Goal: Information Seeking & Learning: Learn about a topic

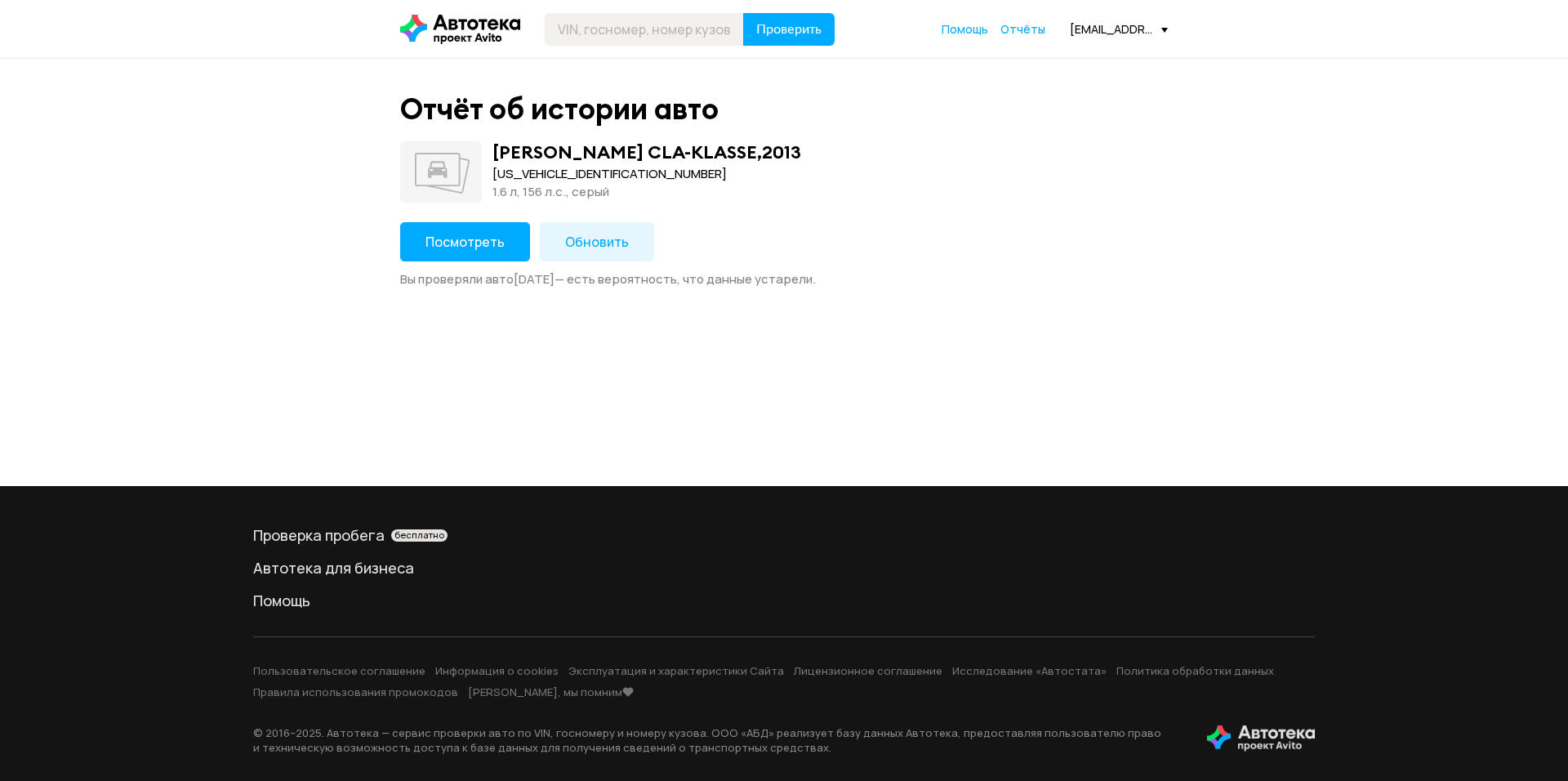
click at [481, 235] on span "Посмотреть" at bounding box center [465, 241] width 79 height 18
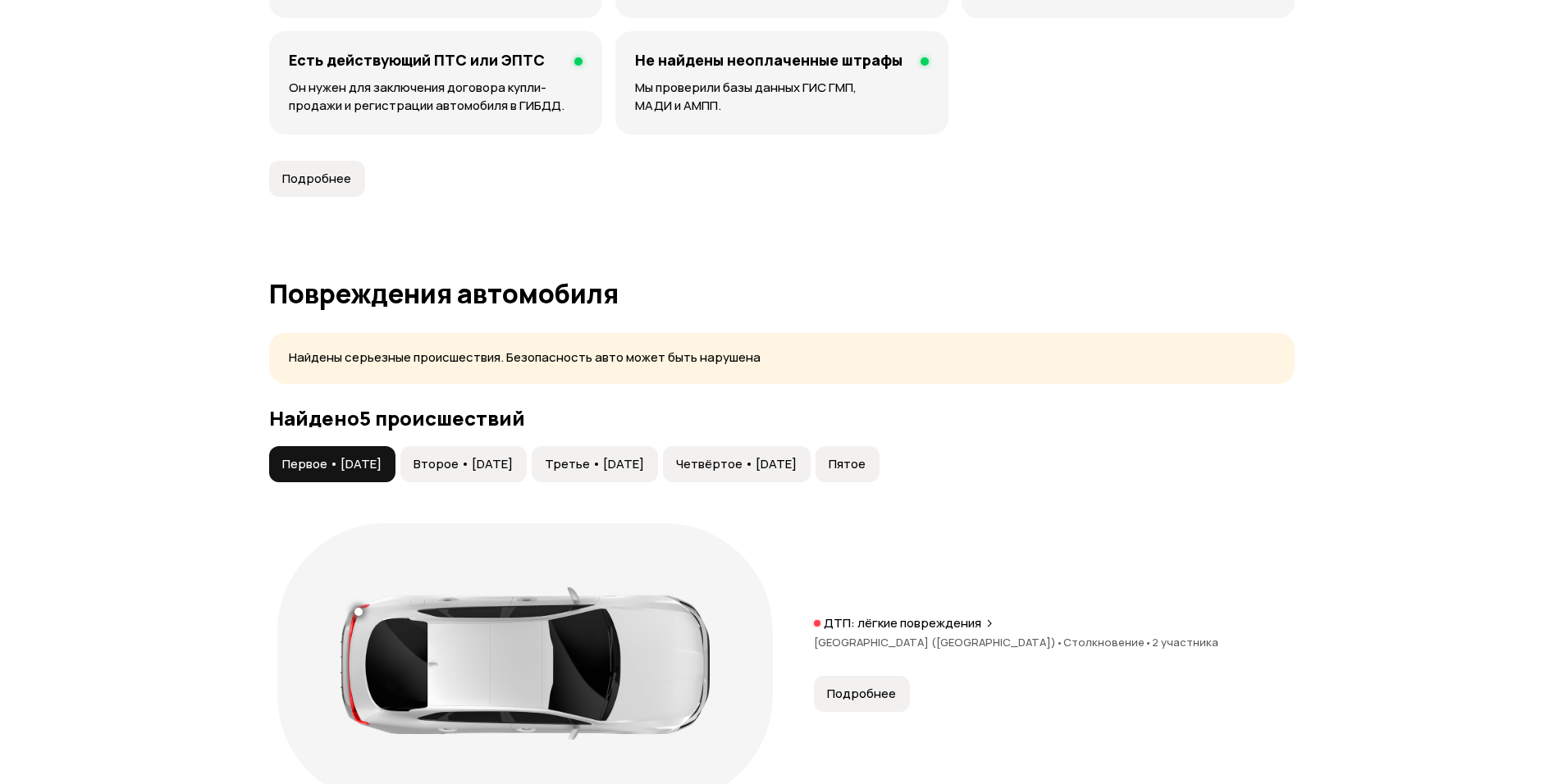
scroll to position [1394, 0]
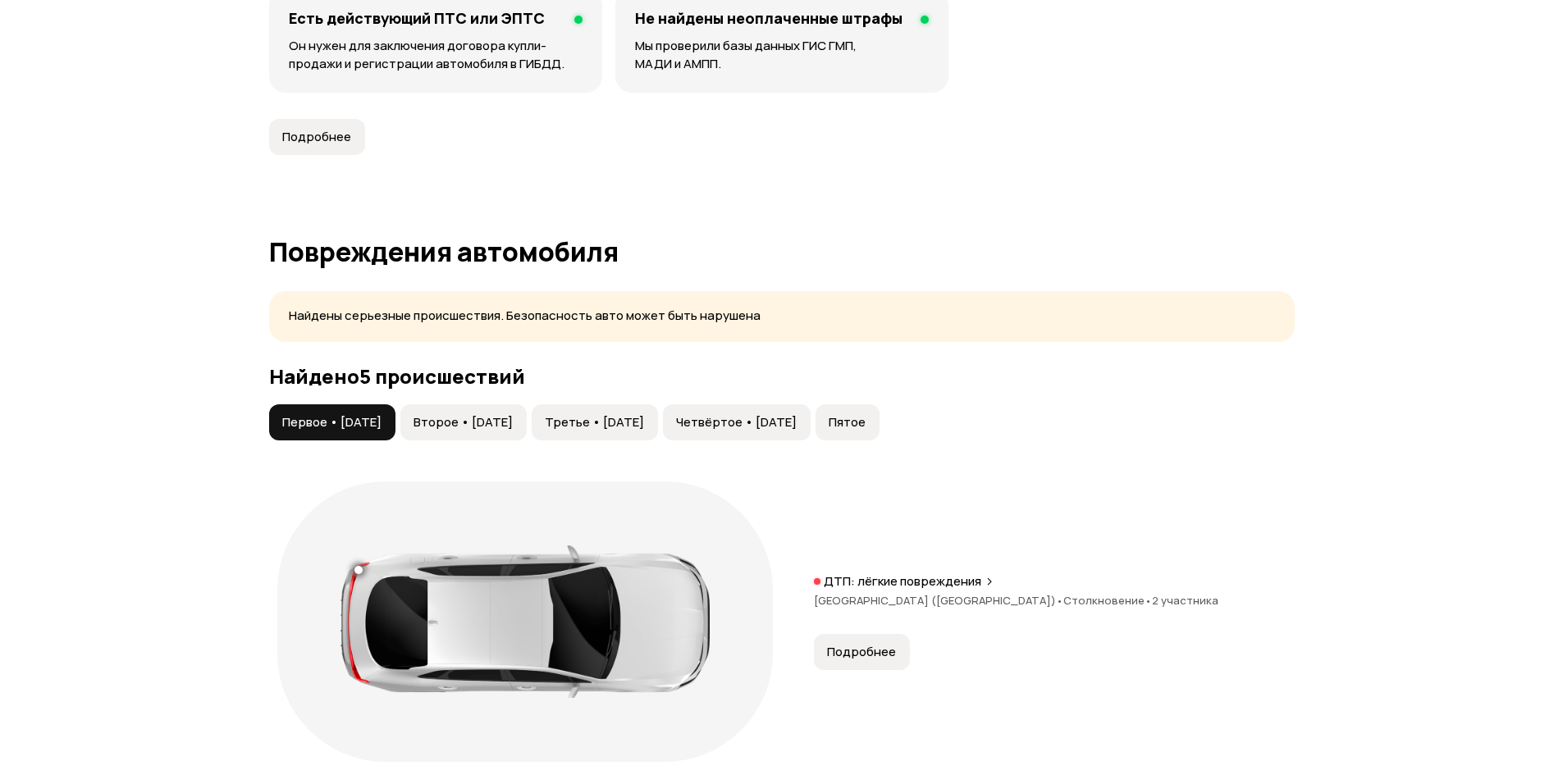
click at [505, 434] on button "Второе • [DATE]" at bounding box center [464, 422] width 127 height 36
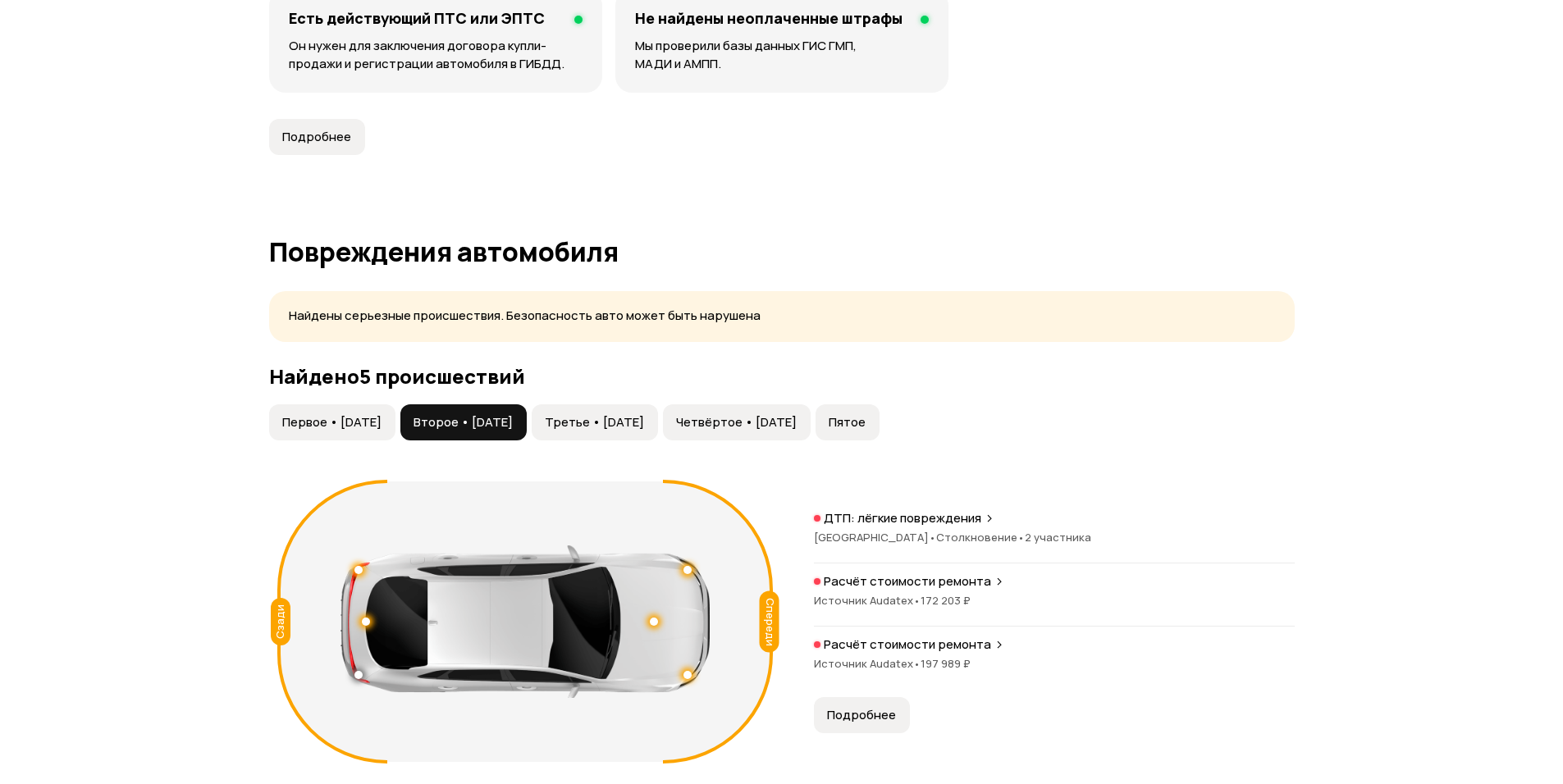
click at [644, 426] on span "Третье • [DATE]" at bounding box center [595, 421] width 99 height 16
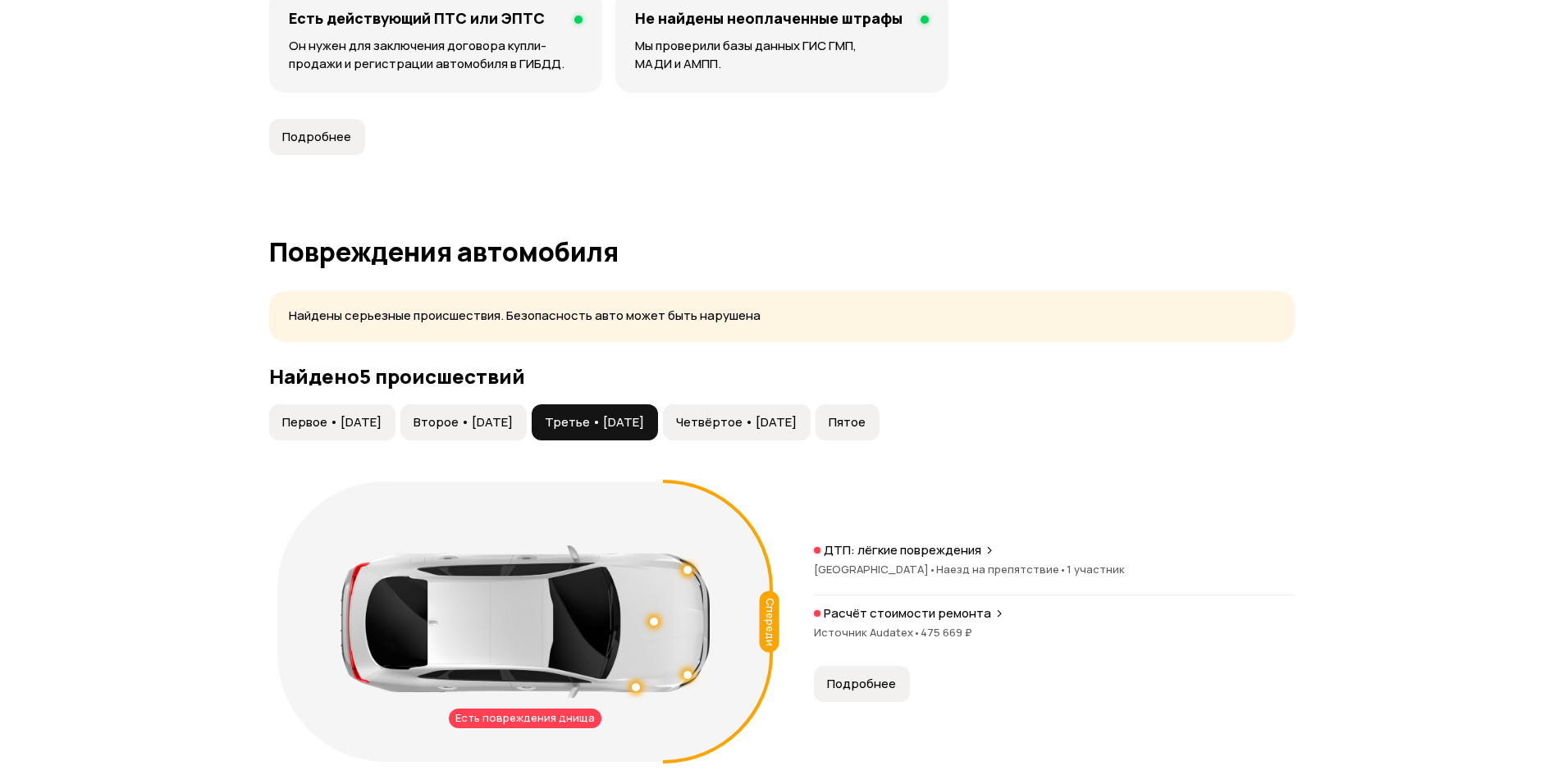
click at [796, 426] on span "Четвёртое • [DATE]" at bounding box center [736, 421] width 121 height 16
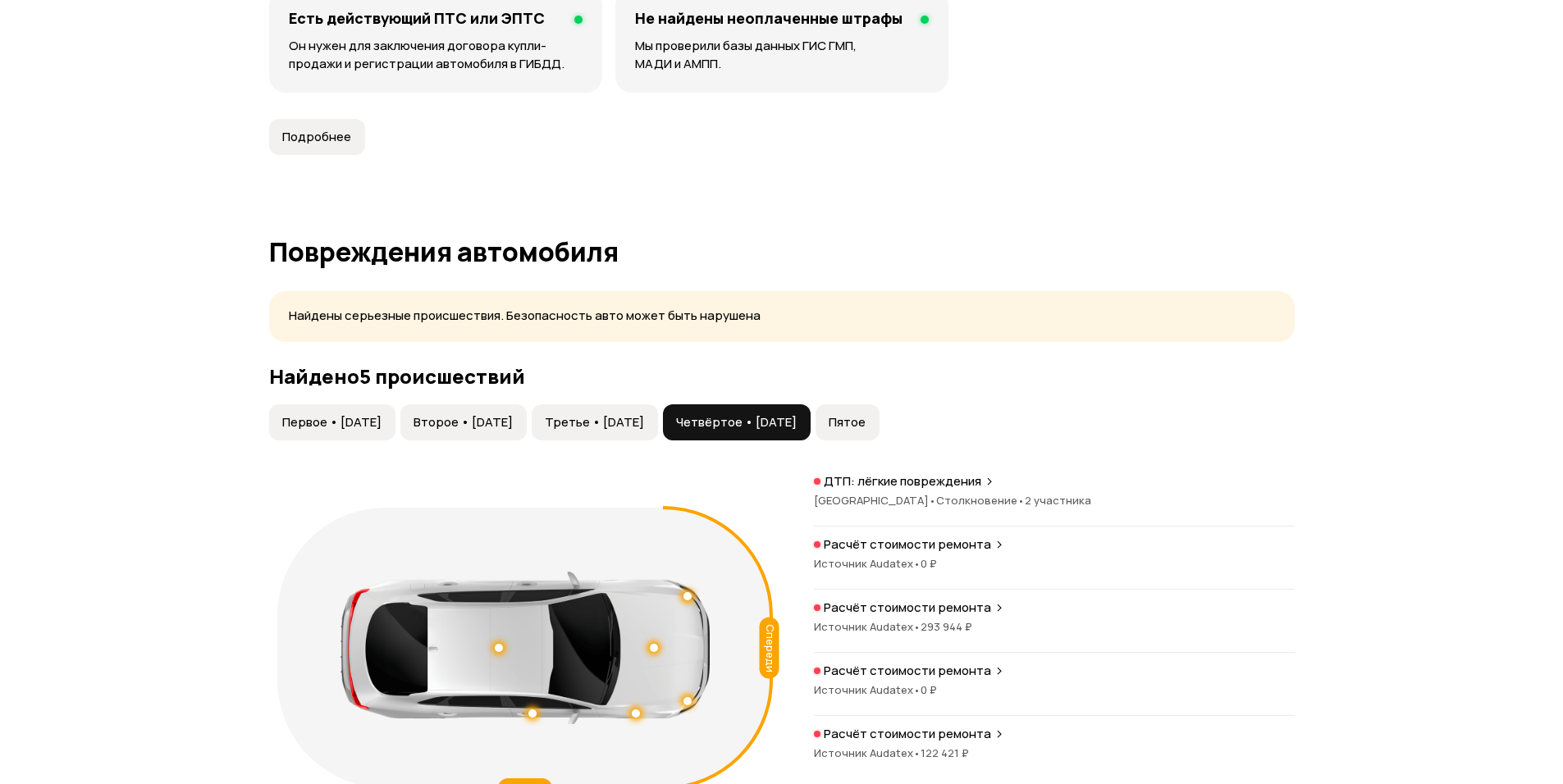
click at [866, 421] on span "Пятое" at bounding box center [846, 421] width 37 height 16
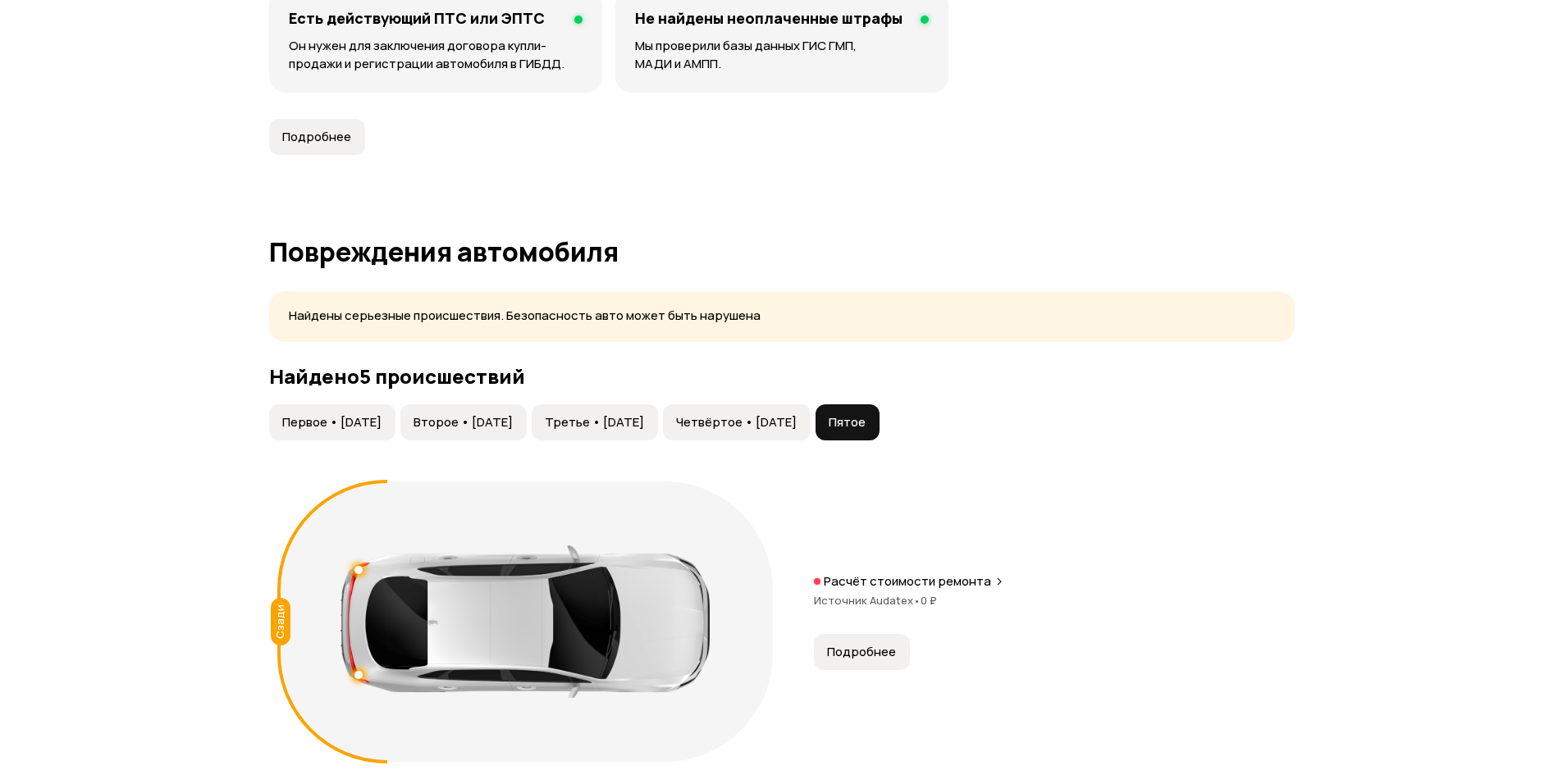
click at [512, 416] on span "Второе • [DATE]" at bounding box center [463, 421] width 99 height 16
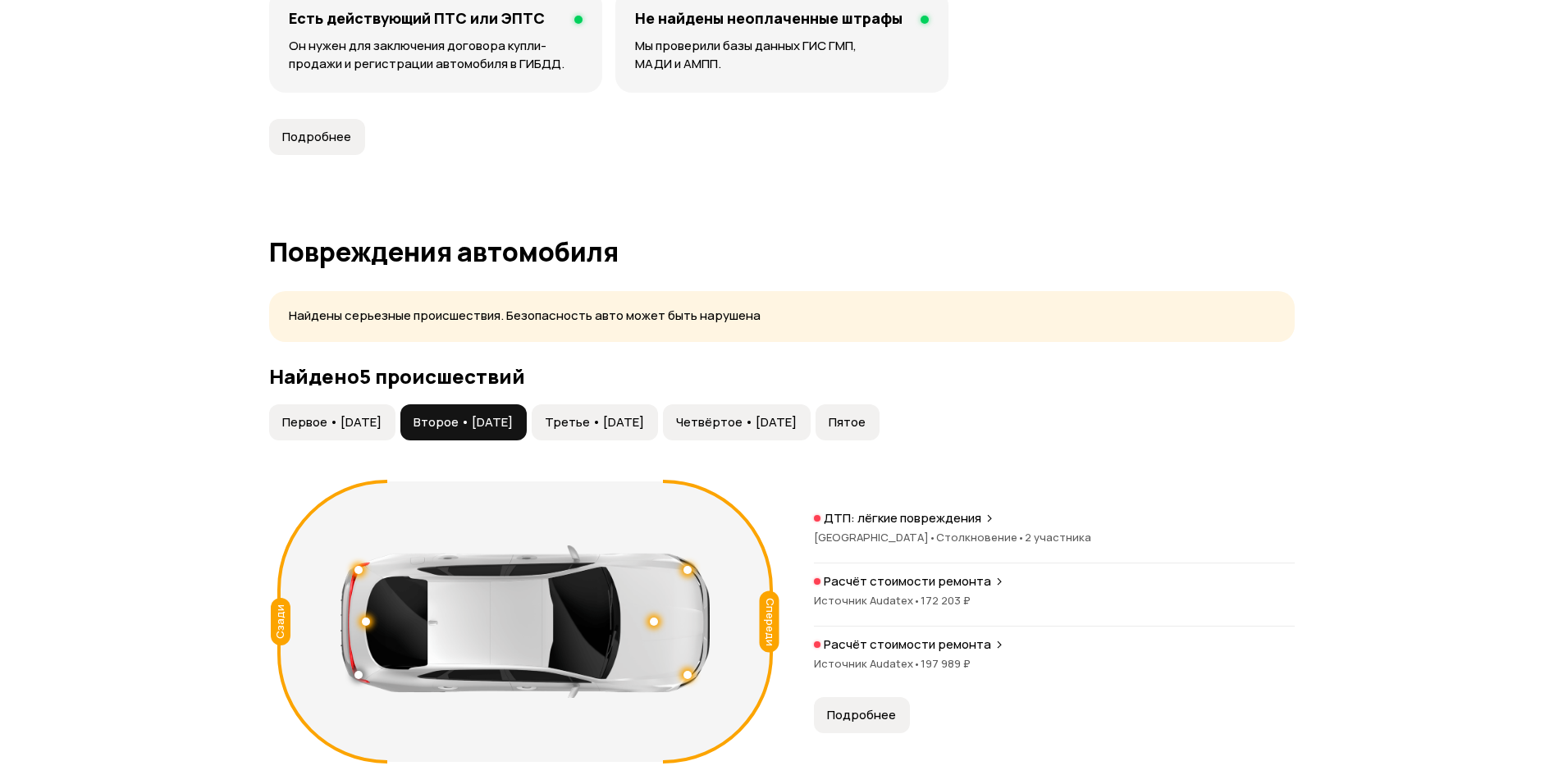
click at [628, 422] on span "Третье • [DATE]" at bounding box center [595, 421] width 99 height 16
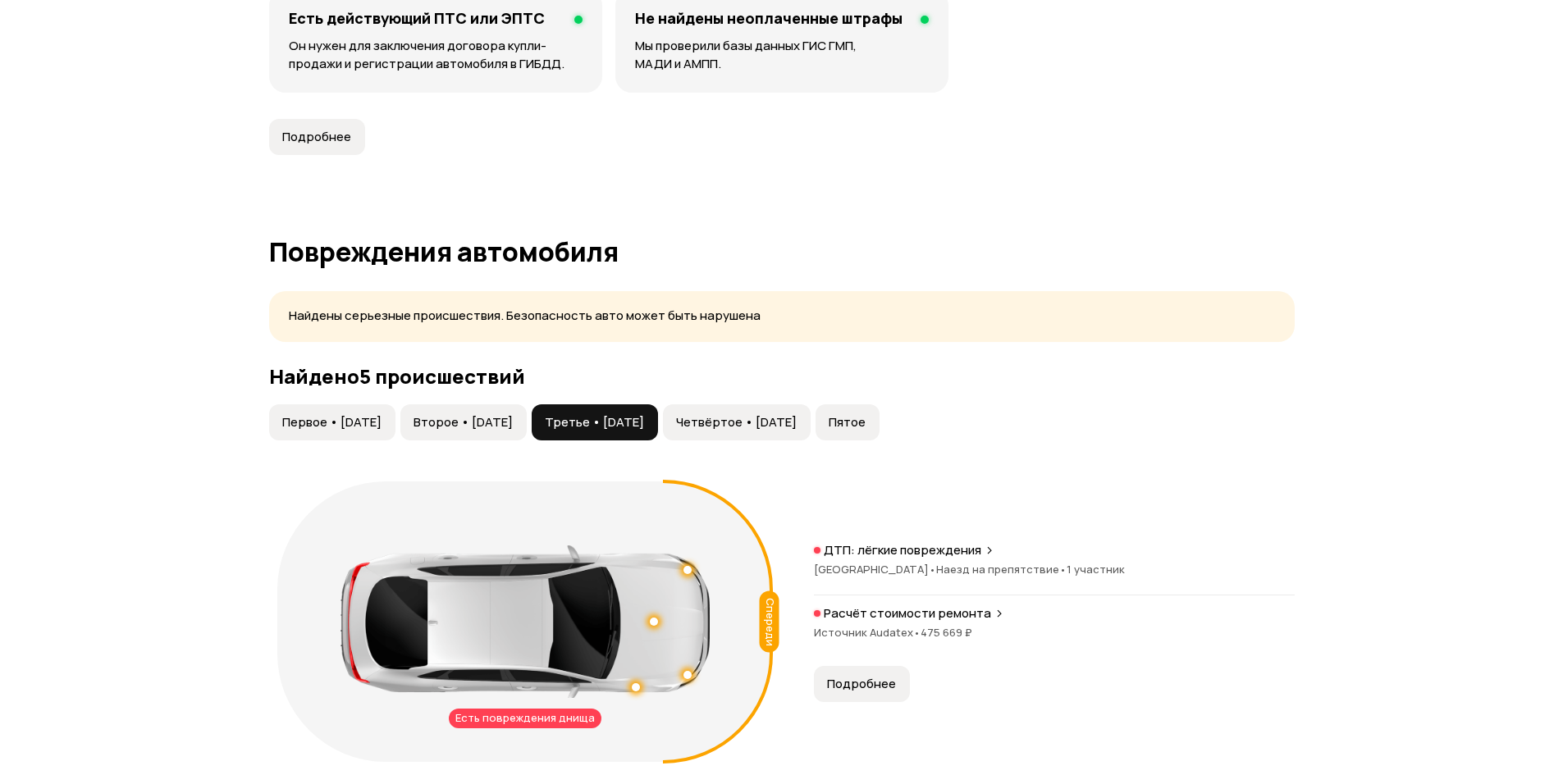
drag, startPoint x: 789, startPoint y: 427, endPoint x: 850, endPoint y: 414, distance: 62.4
click at [790, 427] on span "Четвёртое • [DATE]" at bounding box center [736, 421] width 121 height 16
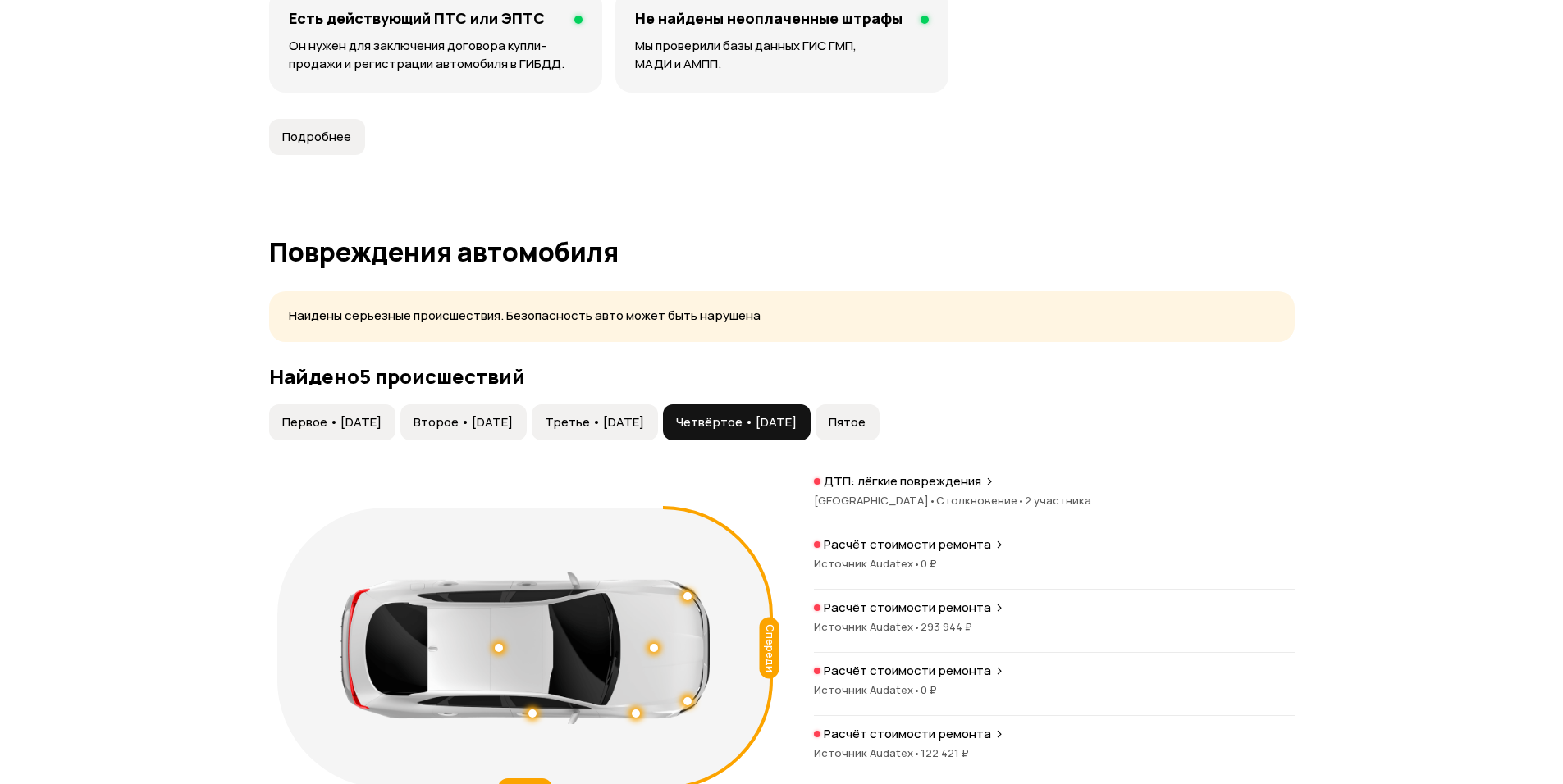
click at [866, 422] on span "Пятое" at bounding box center [846, 421] width 37 height 16
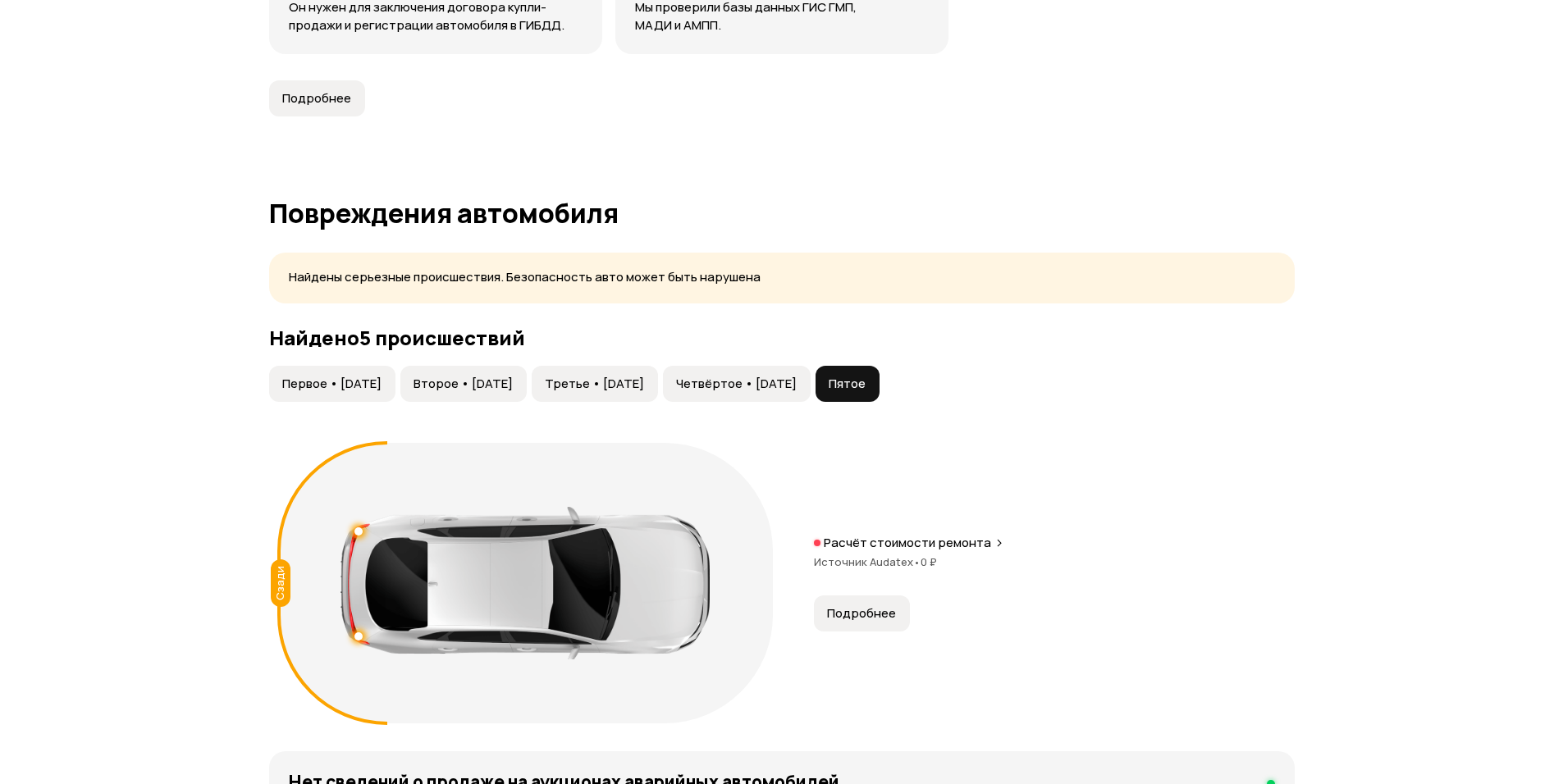
scroll to position [1476, 0]
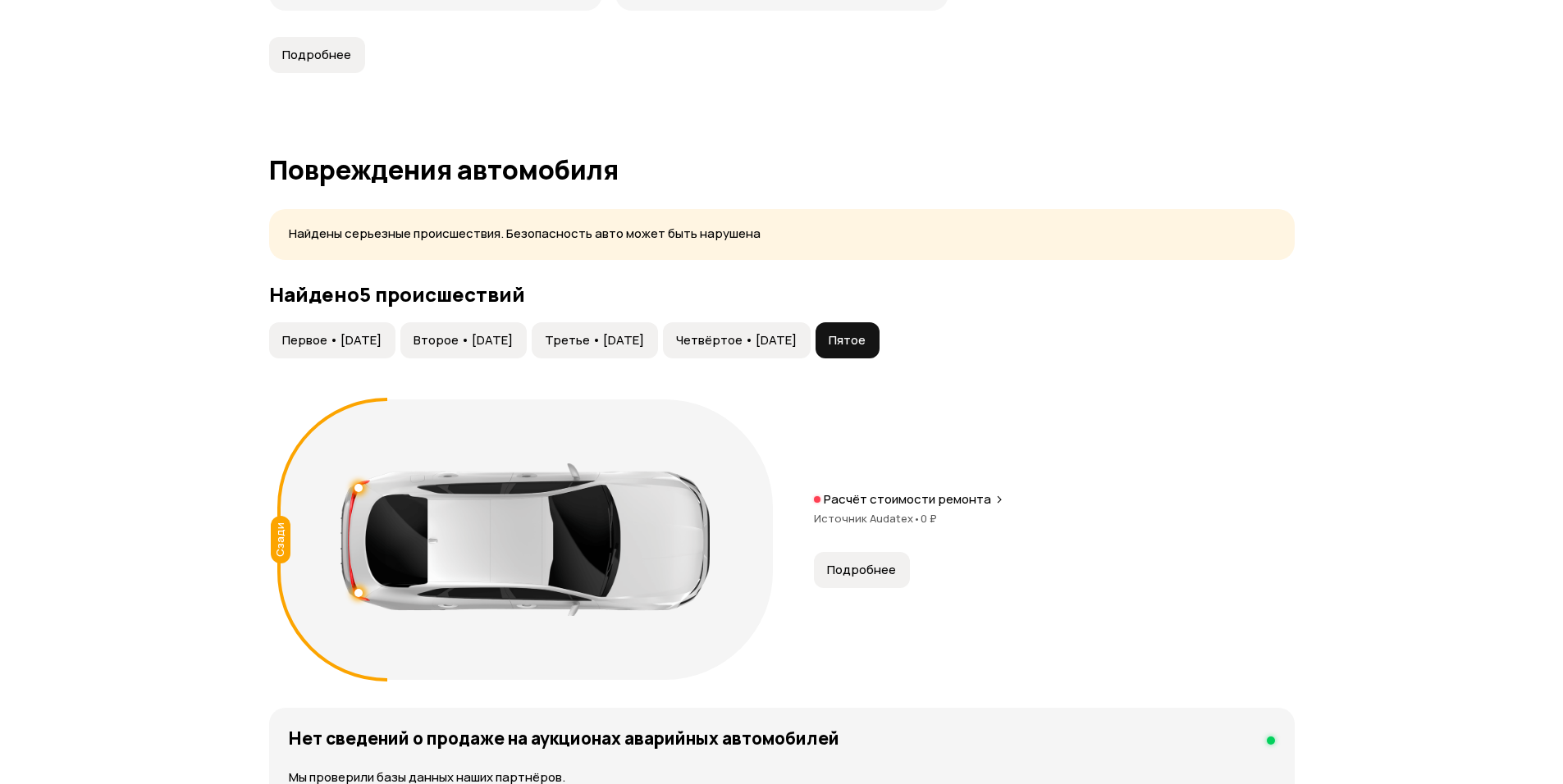
click at [505, 340] on span "Второе • [DATE]" at bounding box center [463, 339] width 99 height 16
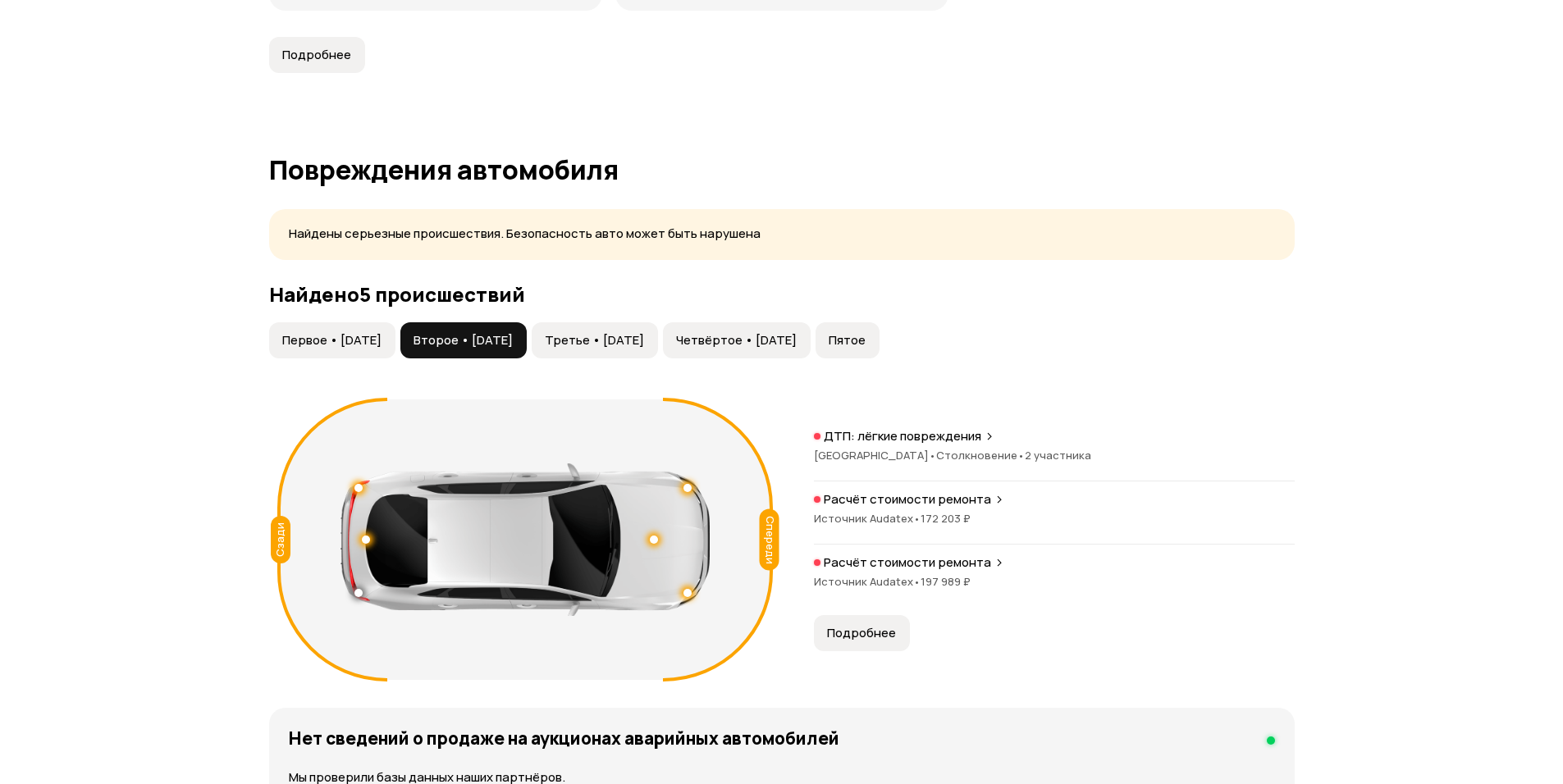
click at [644, 349] on span "Третье • [DATE]" at bounding box center [595, 339] width 99 height 16
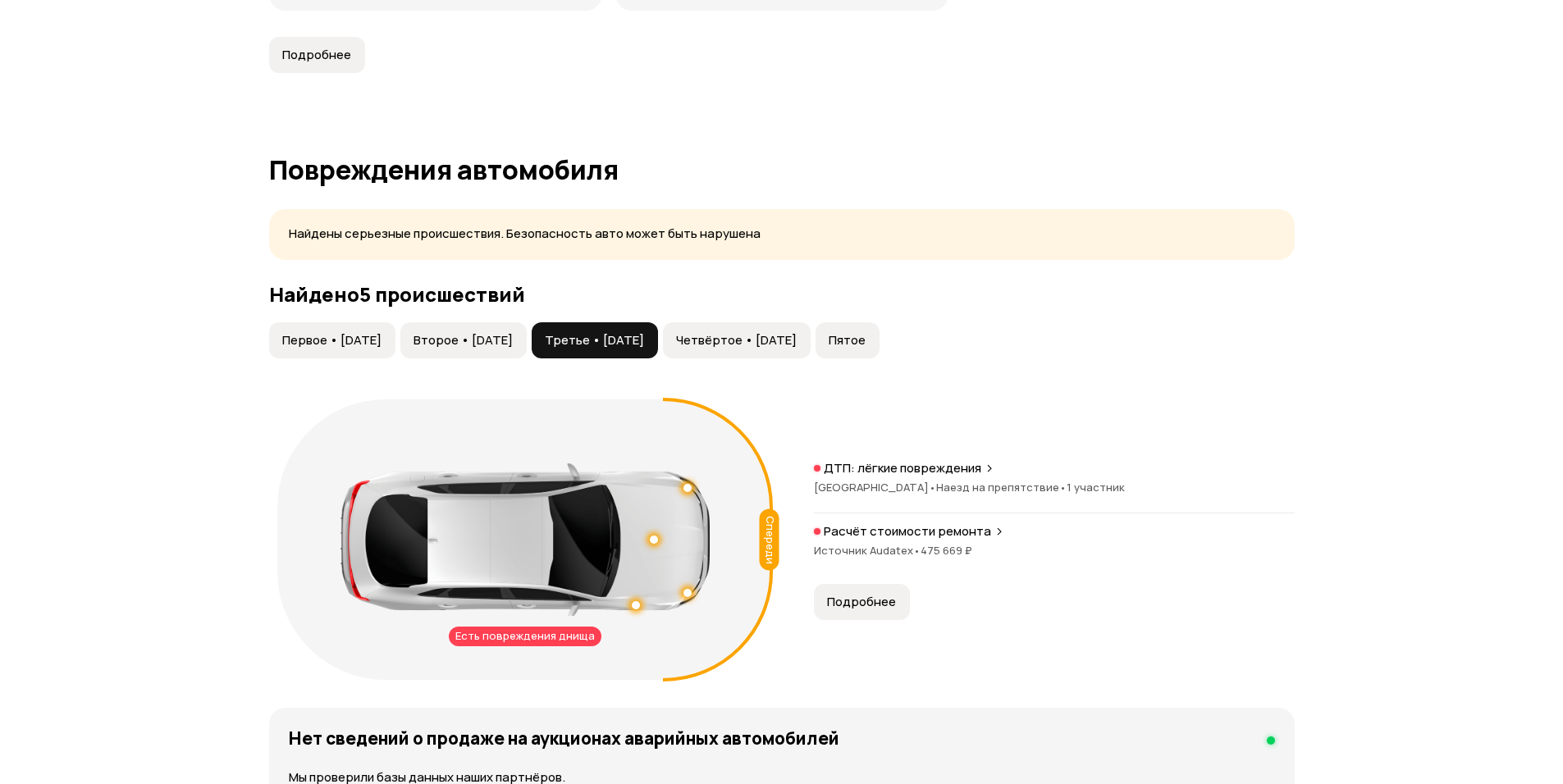
click at [796, 349] on span "Четвёртое • [DATE]" at bounding box center [736, 339] width 121 height 16
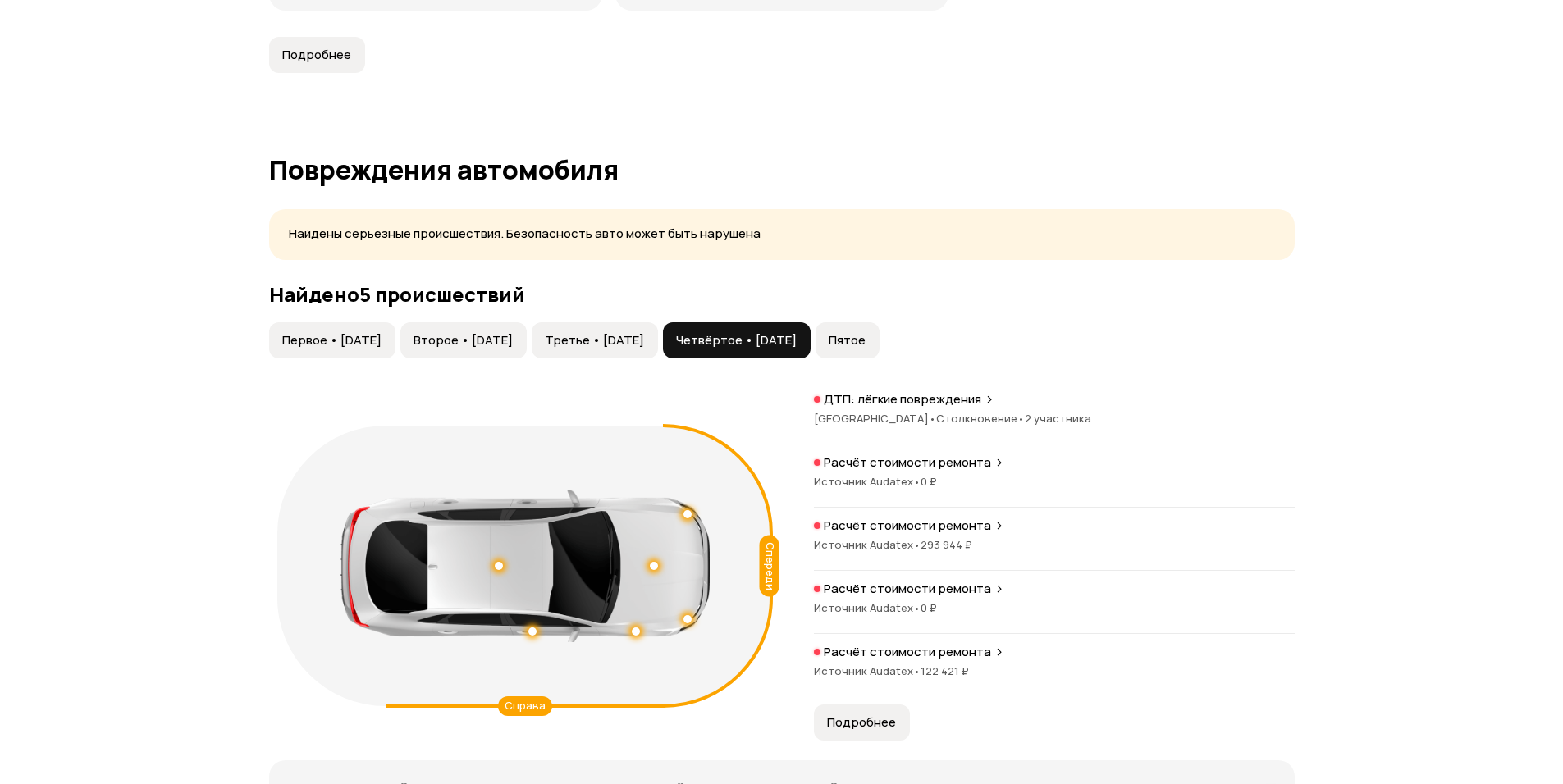
click at [866, 347] on span "Пятое" at bounding box center [846, 339] width 37 height 16
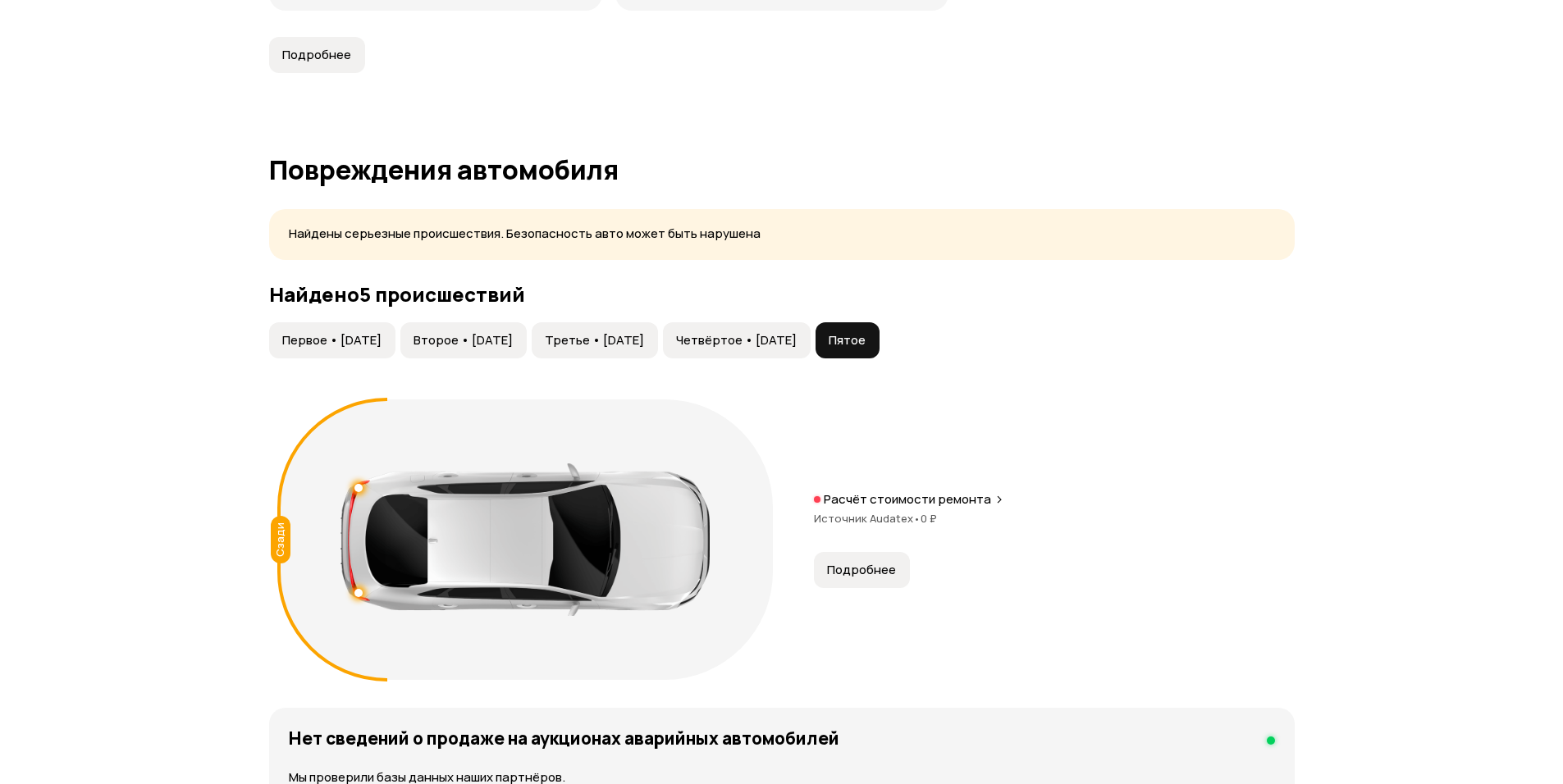
click at [502, 338] on span "Второе • [DATE]" at bounding box center [463, 339] width 99 height 16
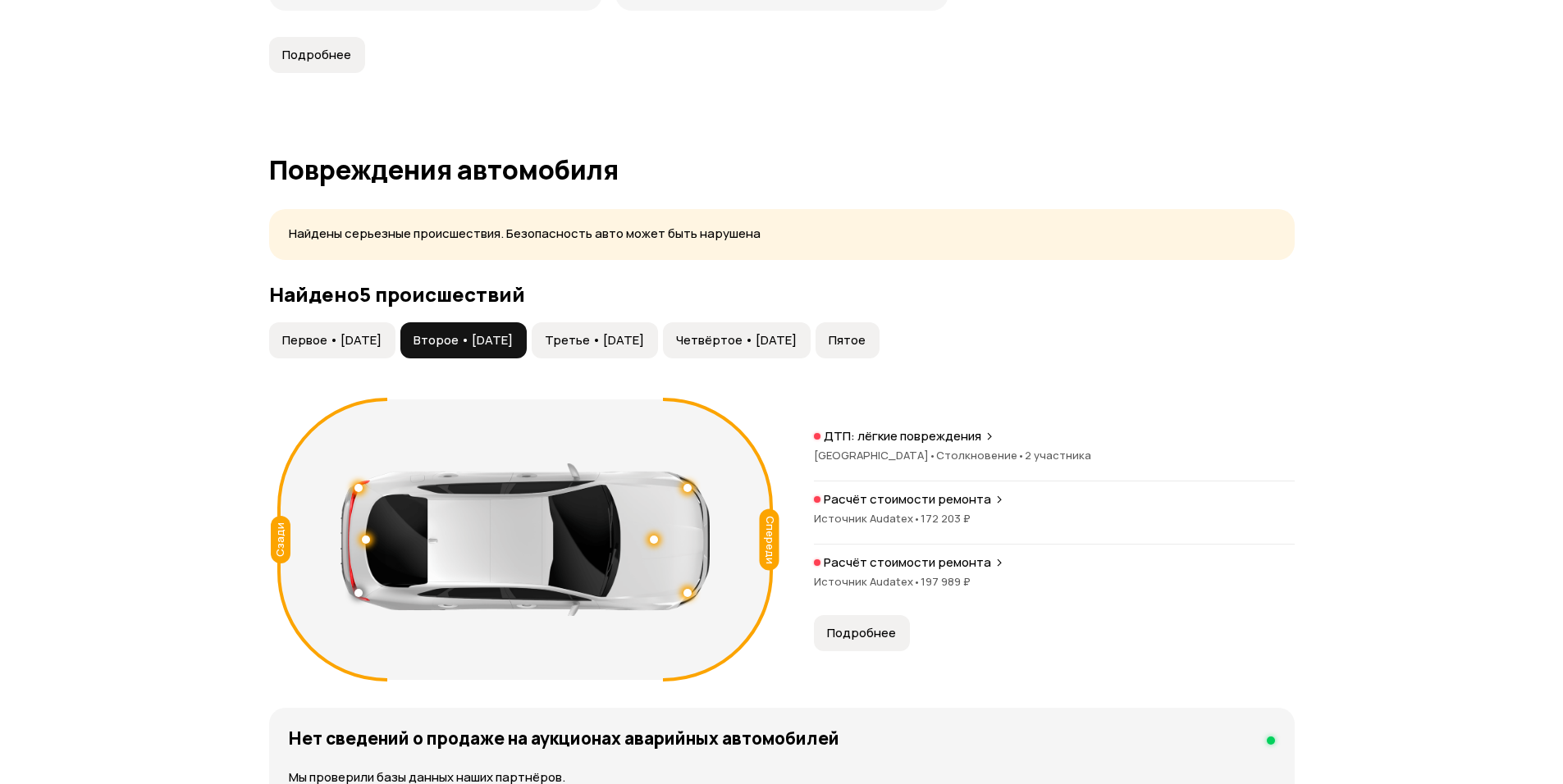
click at [796, 339] on span "Четвёртое • [DATE]" at bounding box center [736, 339] width 121 height 16
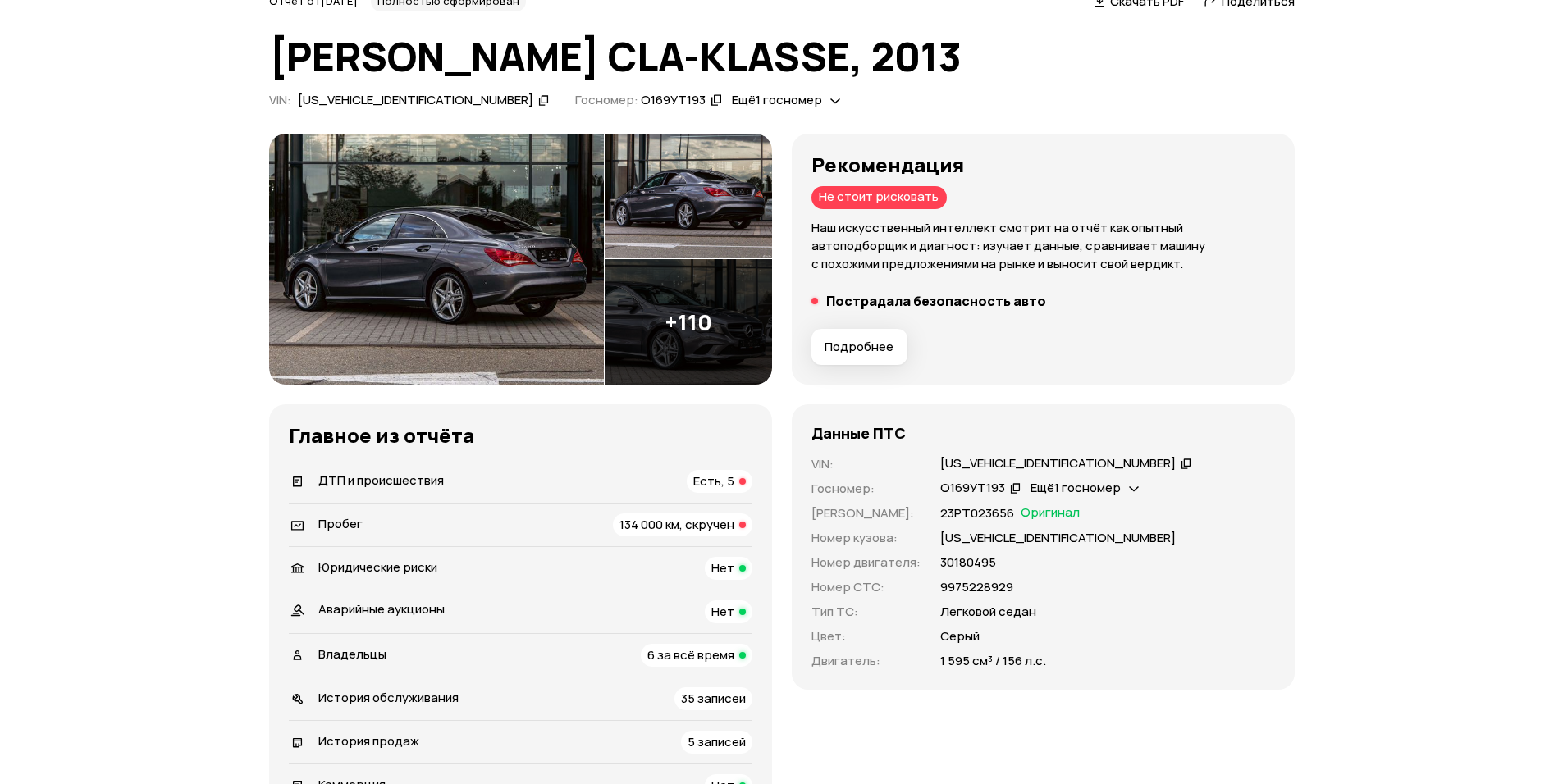
scroll to position [0, 0]
